Goal: Information Seeking & Learning: Learn about a topic

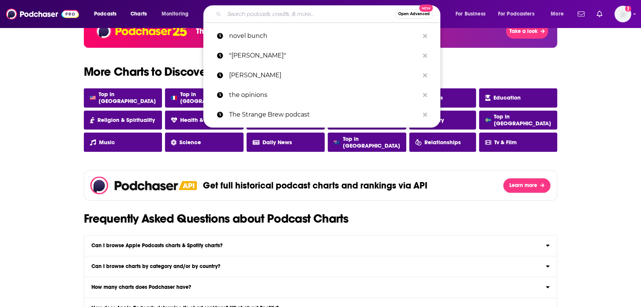
click at [261, 18] on input "Search podcasts, credits, & more..." at bounding box center [309, 14] width 171 height 12
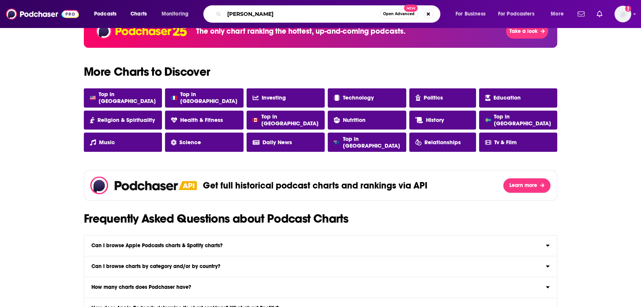
type input "[PERSON_NAME]"
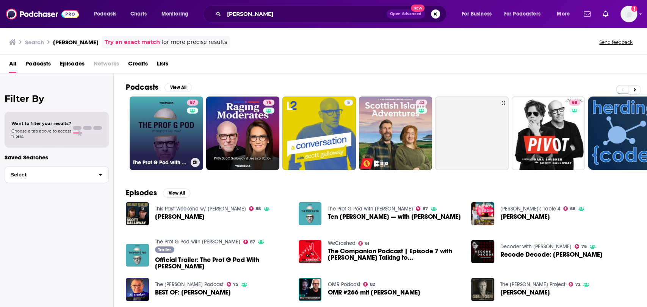
click at [168, 124] on link "87 The Prof G Pod with [PERSON_NAME]" at bounding box center [167, 134] width 74 height 74
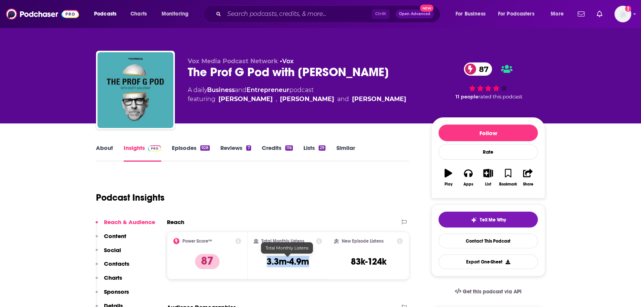
drag, startPoint x: 311, startPoint y: 265, endPoint x: 255, endPoint y: 259, distance: 56.0
click at [255, 259] on div "Total Monthly Listens 3.3m-4.9m" at bounding box center [288, 255] width 69 height 35
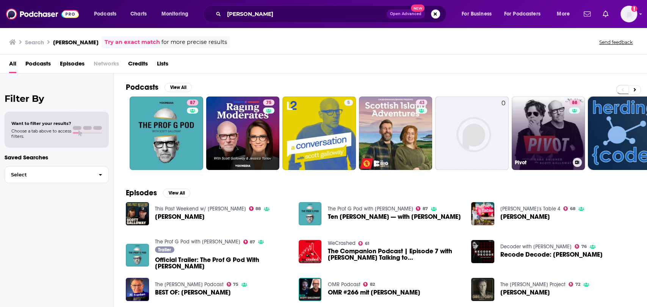
click at [537, 137] on link "88 Pivot" at bounding box center [549, 134] width 74 height 74
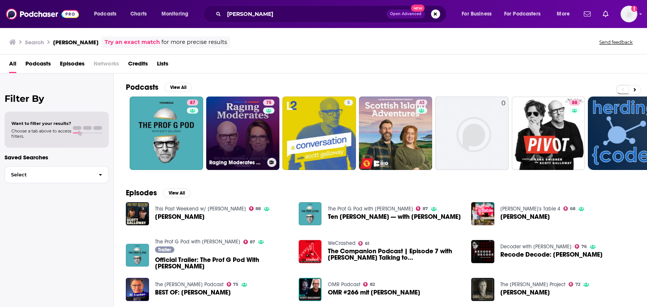
click at [235, 133] on link "75 Raging Moderates with [PERSON_NAME] and [PERSON_NAME]" at bounding box center [243, 134] width 74 height 74
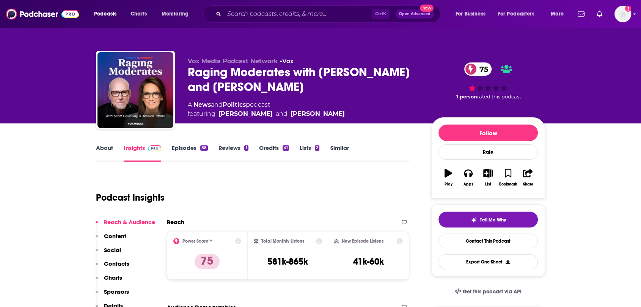
click at [183, 146] on link "Episodes 88" at bounding box center [190, 152] width 36 height 17
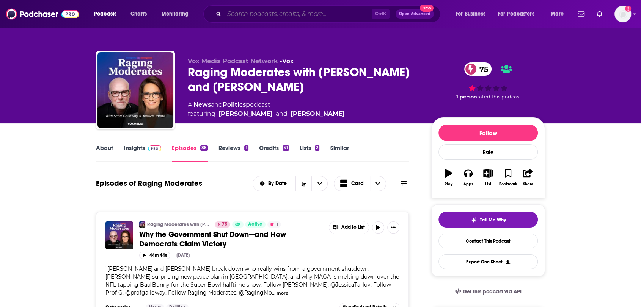
click at [252, 15] on input "Search podcasts, credits, & more..." at bounding box center [297, 14] width 147 height 12
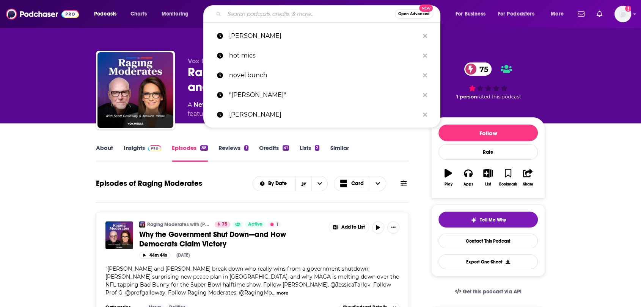
paste input "The Digital Project Manager"
type input "The Digital Project Manager"
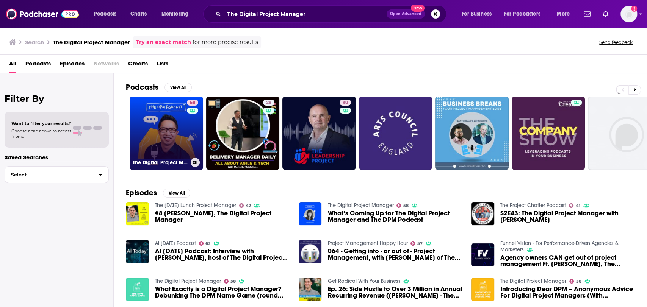
click at [177, 124] on link "58 The Digital Project Manager" at bounding box center [167, 134] width 74 height 74
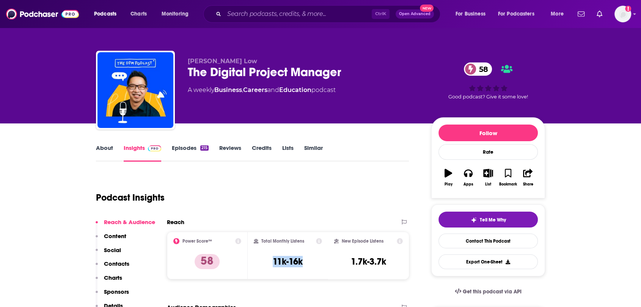
drag, startPoint x: 311, startPoint y: 268, endPoint x: 268, endPoint y: 265, distance: 42.9
click at [268, 265] on div "Total Monthly Listens 11k-16k" at bounding box center [288, 255] width 69 height 35
copy h3 "11k-16k"
click at [251, 16] on input "Search podcasts, credits, & more..." at bounding box center [297, 14] width 147 height 12
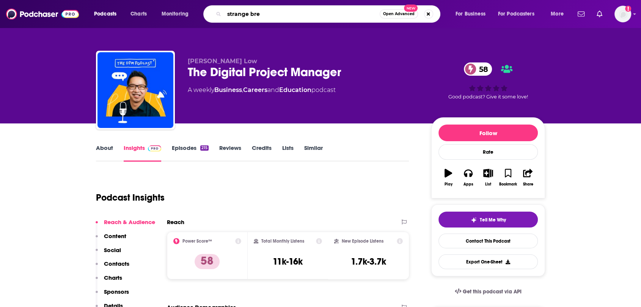
type input "strange brew"
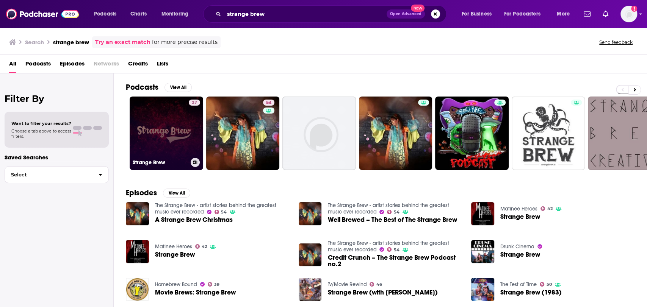
click at [176, 123] on link "37 Strange Brew" at bounding box center [167, 134] width 74 height 74
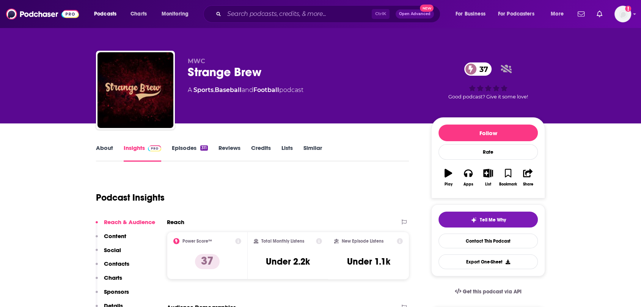
click at [103, 147] on link "About" at bounding box center [104, 152] width 17 height 17
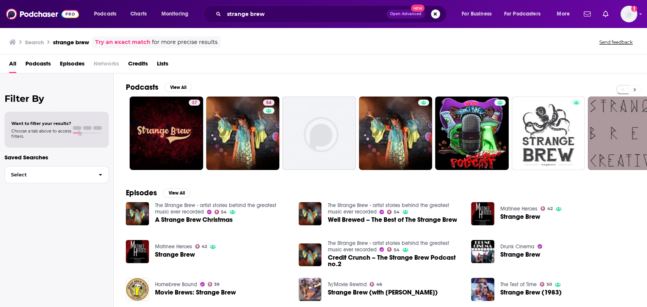
click at [630, 90] on button at bounding box center [634, 89] width 13 height 9
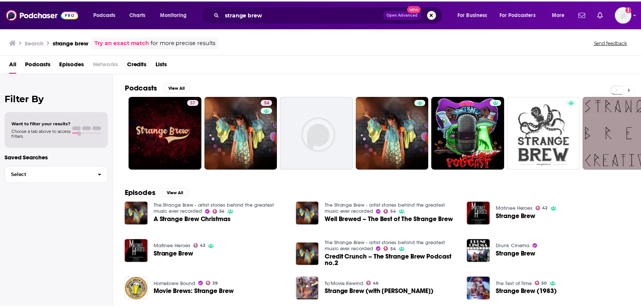
scroll to position [0, 175]
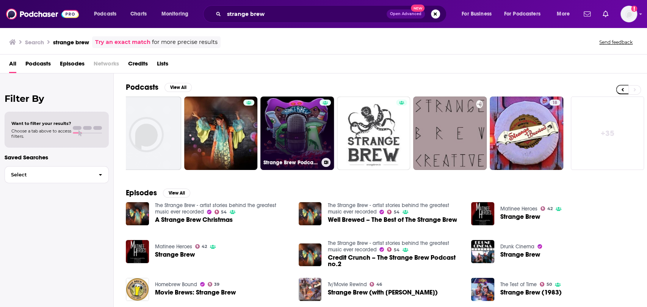
click at [274, 122] on link "Strange Brew Podcast!" at bounding box center [297, 134] width 74 height 74
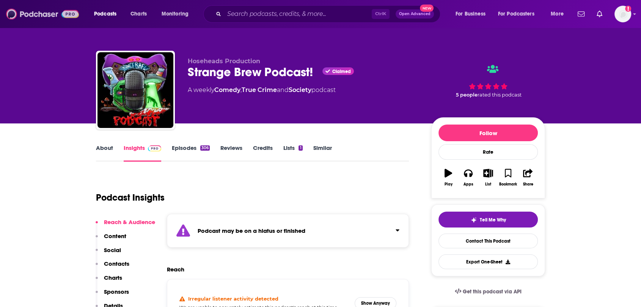
click at [36, 12] on img at bounding box center [42, 14] width 73 height 14
